Goal: Information Seeking & Learning: Find specific page/section

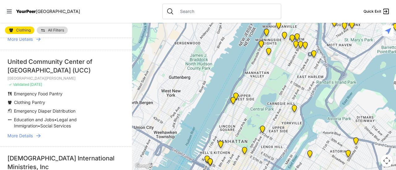
scroll to position [78, 0]
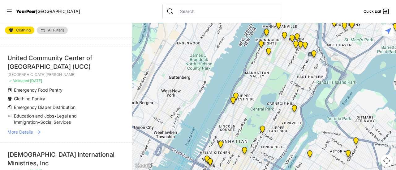
click at [26, 131] on span "More Details" at bounding box center [19, 132] width 25 height 6
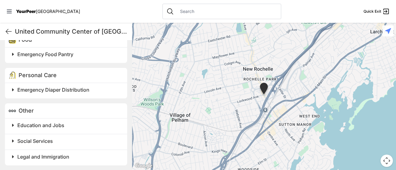
scroll to position [268, 0]
click at [19, 90] on span "Emergency Diaper Distribution" at bounding box center [53, 89] width 72 height 6
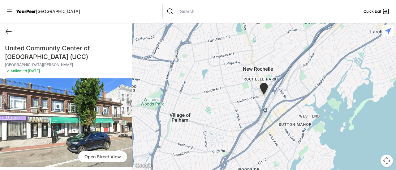
click at [6, 32] on icon at bounding box center [9, 31] width 6 height 5
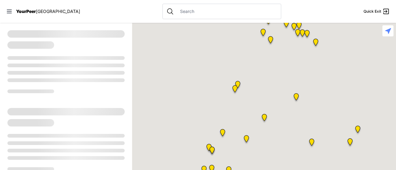
select select "recentlyUpdated"
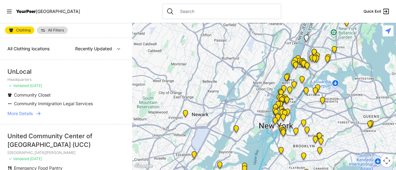
click at [303, 158] on img at bounding box center [304, 158] width 8 height 10
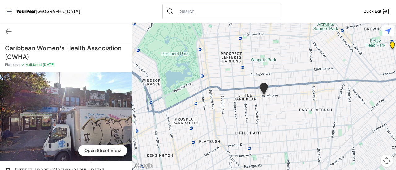
click at [182, 16] on div at bounding box center [221, 11] width 119 height 15
click at [180, 12] on input "text" at bounding box center [226, 11] width 101 height 6
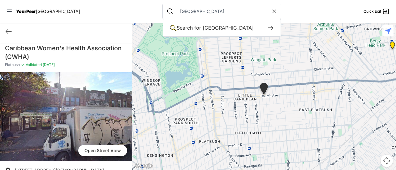
type input "[GEOGRAPHIC_DATA]"
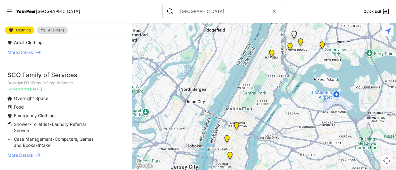
scroll to position [258, 0]
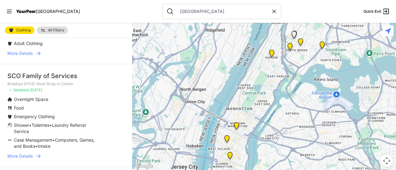
click at [19, 153] on span "More Details" at bounding box center [19, 156] width 25 height 6
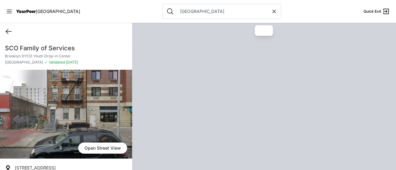
click at [8, 29] on icon at bounding box center [8, 31] width 7 height 7
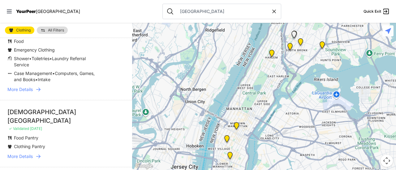
scroll to position [327, 0]
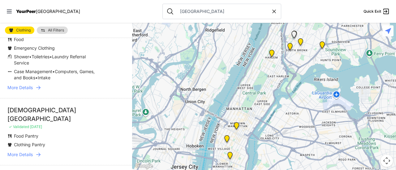
click at [27, 152] on span "More Details" at bounding box center [19, 155] width 25 height 6
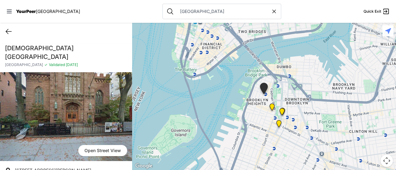
click at [7, 31] on icon at bounding box center [8, 31] width 7 height 7
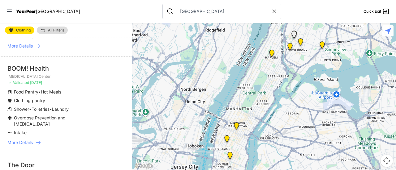
scroll to position [823, 0]
click at [14, 140] on span "More Details" at bounding box center [19, 143] width 25 height 6
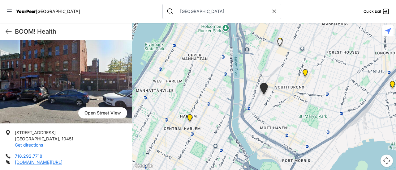
scroll to position [35, 0]
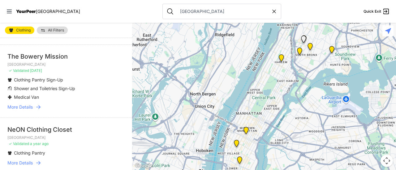
scroll to position [1040, 0]
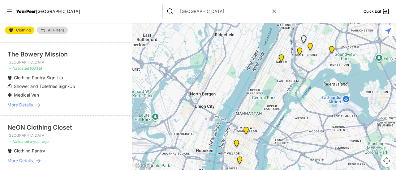
click at [19, 102] on span "More Details" at bounding box center [19, 105] width 25 height 6
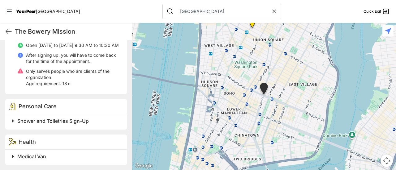
scroll to position [241, 0]
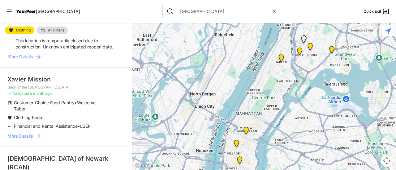
scroll to position [1214, 0]
click at [17, 133] on span "More Details" at bounding box center [19, 136] width 25 height 6
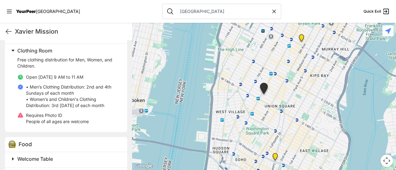
scroll to position [210, 0]
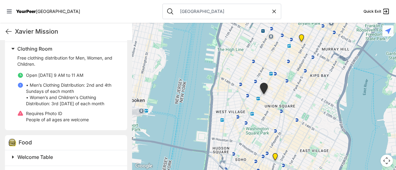
click at [22, 111] on icon at bounding box center [20, 114] width 6 height 6
click at [20, 114] on icon at bounding box center [20, 113] width 5 height 5
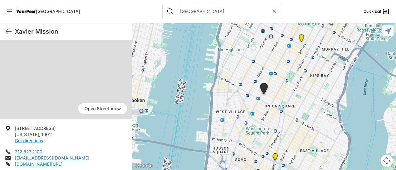
scroll to position [0, 0]
